Goal: Task Accomplishment & Management: Complete application form

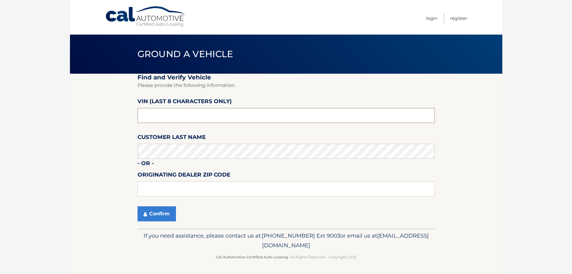
click at [156, 110] on input "text" at bounding box center [286, 115] width 297 height 15
type input "PM015229"
click at [158, 219] on button "Confirm" at bounding box center [157, 213] width 38 height 15
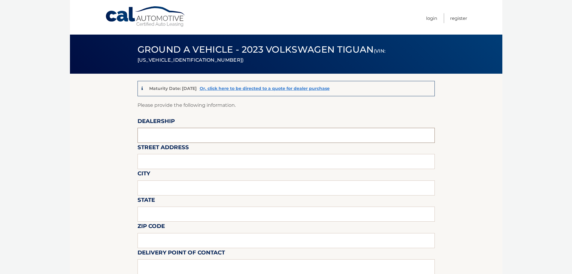
click at [186, 136] on input "text" at bounding box center [286, 135] width 297 height 15
type input "GUNTHER VOLVO CARS COCONUT CREEK"
type input "4350 NORTH STATE ROAD 7"
type input "COCONUT CREEK"
type input "FL"
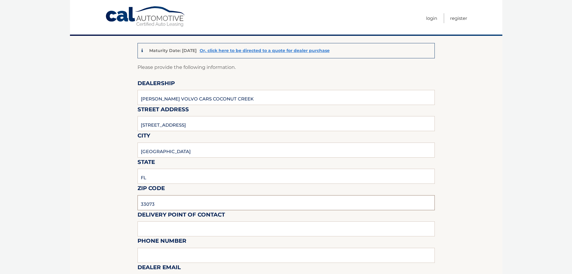
scroll to position [120, 0]
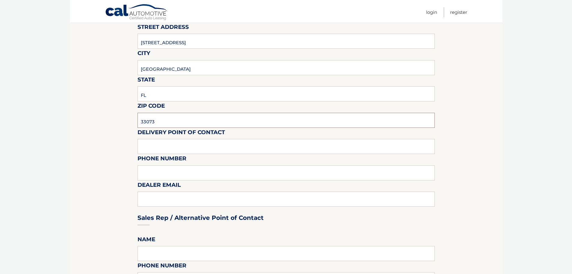
type input "33073"
type input "VOLVO SALES FRONT DESK"
type input "9545903760"
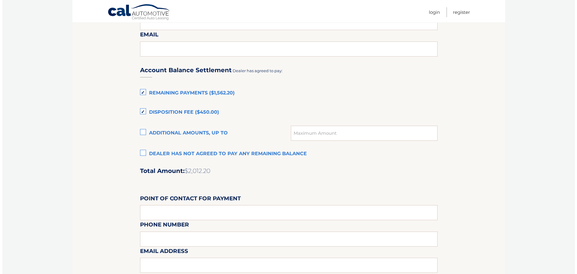
scroll to position [450, 0]
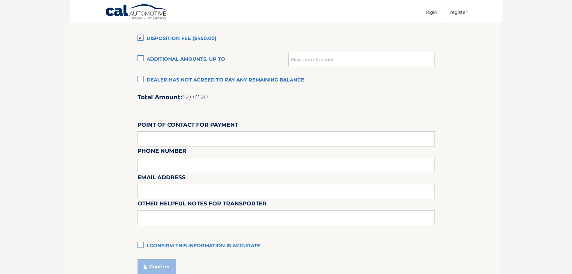
type input "KATIEM@GUNTHERCREEK.NET"
click at [141, 244] on label "I confirm this information is accurate." at bounding box center [286, 246] width 297 height 12
click at [0, 0] on input "I confirm this information is accurate." at bounding box center [0, 0] width 0 height 0
click at [159, 264] on button "Confirm" at bounding box center [157, 266] width 38 height 15
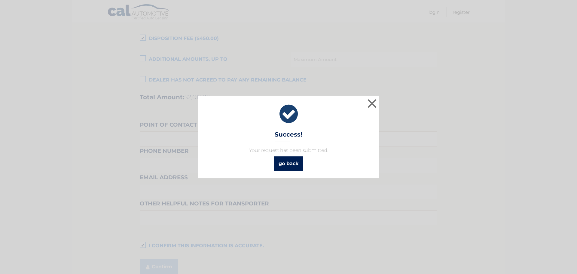
click at [295, 162] on link "go back" at bounding box center [288, 163] width 29 height 14
